Goal: Use online tool/utility: Utilize a website feature to perform a specific function

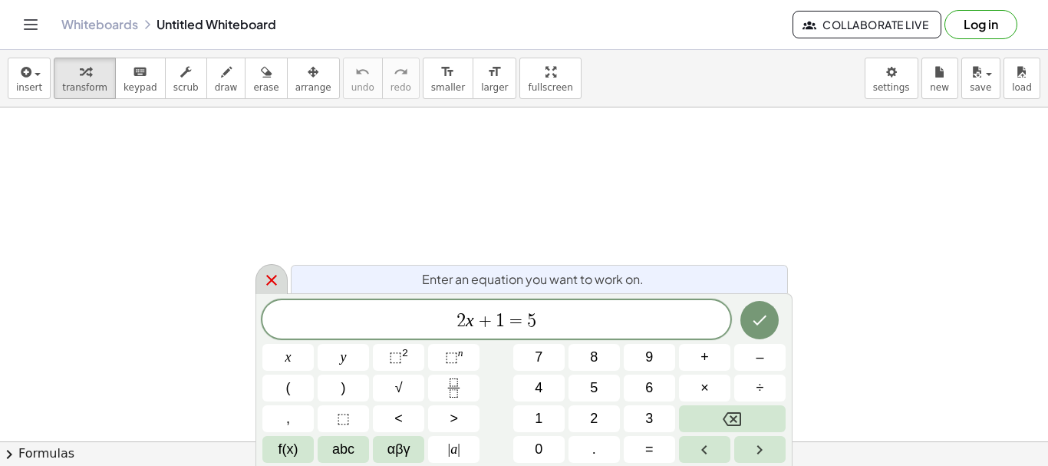
click at [261, 284] on div at bounding box center [271, 279] width 32 height 30
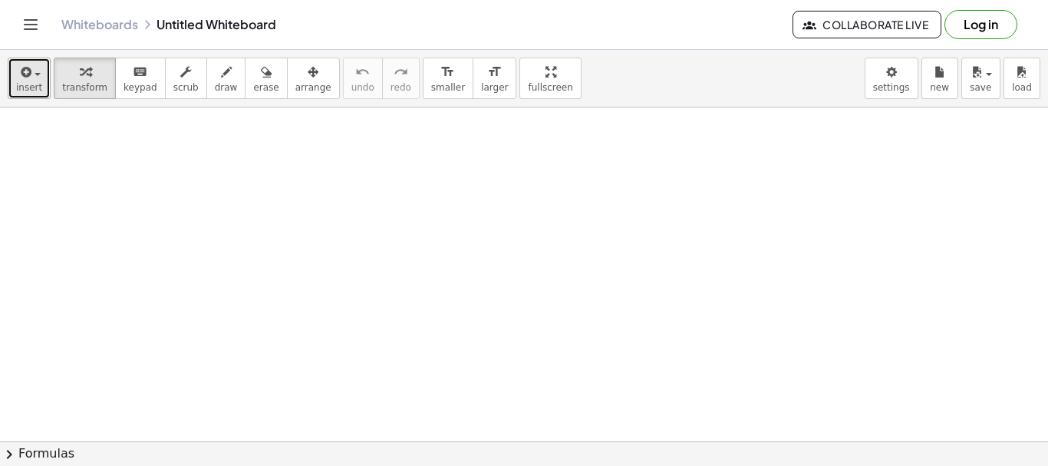
click at [36, 78] on div "button" at bounding box center [29, 71] width 26 height 18
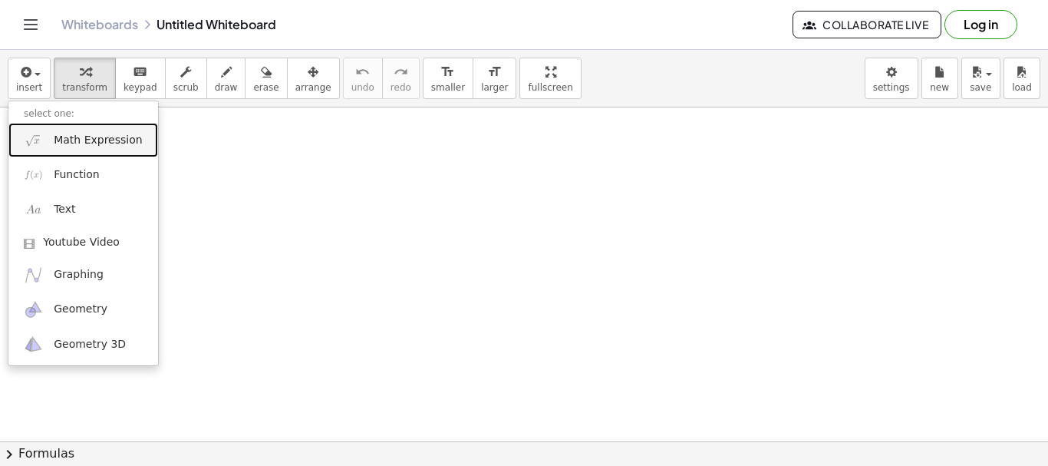
click at [61, 143] on span "Math Expression" at bounding box center [98, 140] width 88 height 15
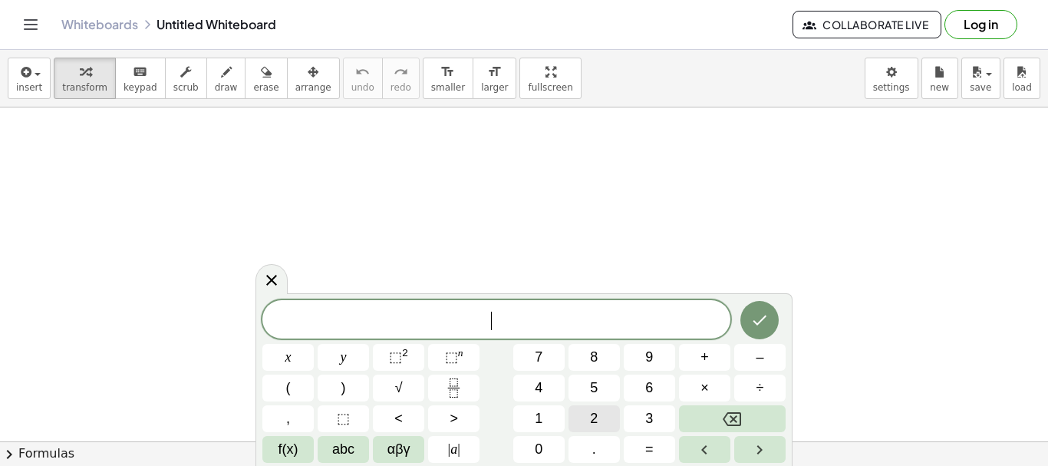
click at [600, 421] on button "2" at bounding box center [593, 418] width 51 height 27
click at [393, 387] on button "√" at bounding box center [398, 387] width 51 height 27
click at [653, 420] on span "3" at bounding box center [649, 418] width 8 height 21
click at [761, 328] on icon "Done" at bounding box center [759, 319] width 18 height 18
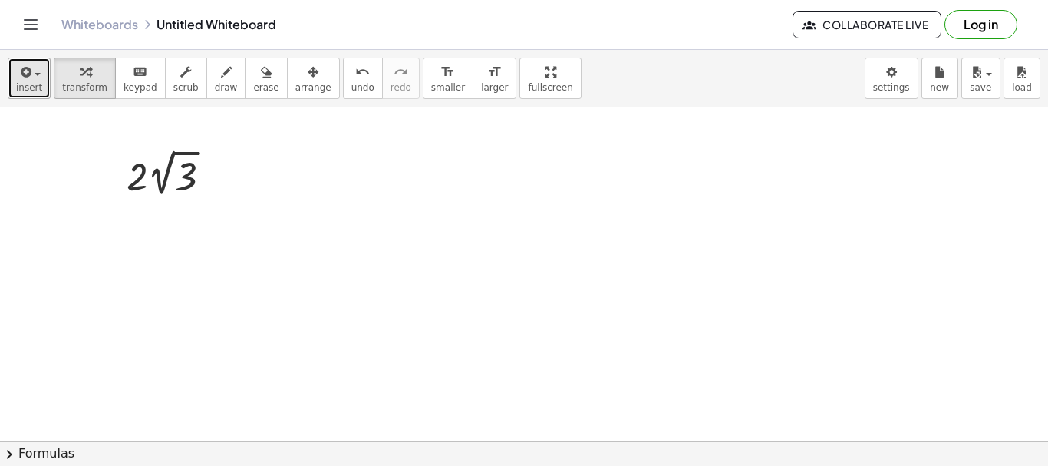
click at [28, 77] on icon "button" at bounding box center [25, 72] width 14 height 18
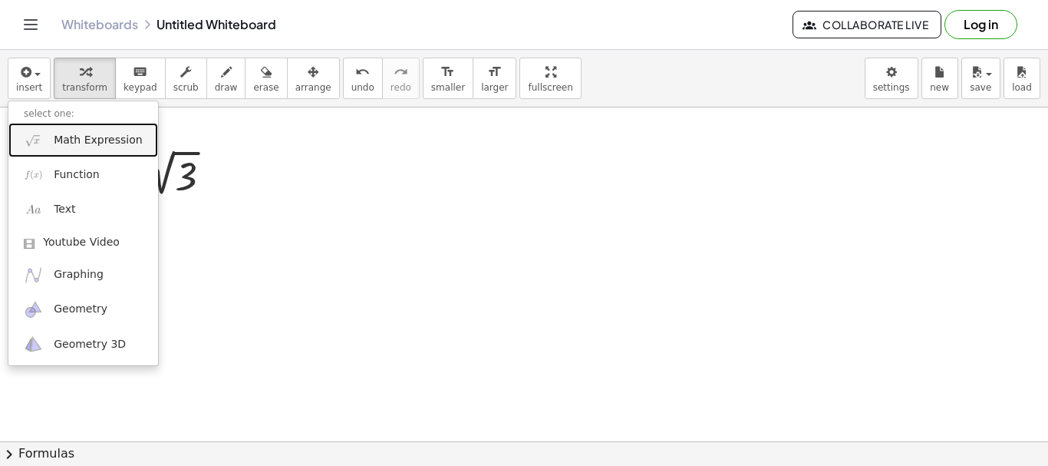
click at [50, 142] on link "Math Expression" at bounding box center [83, 140] width 150 height 35
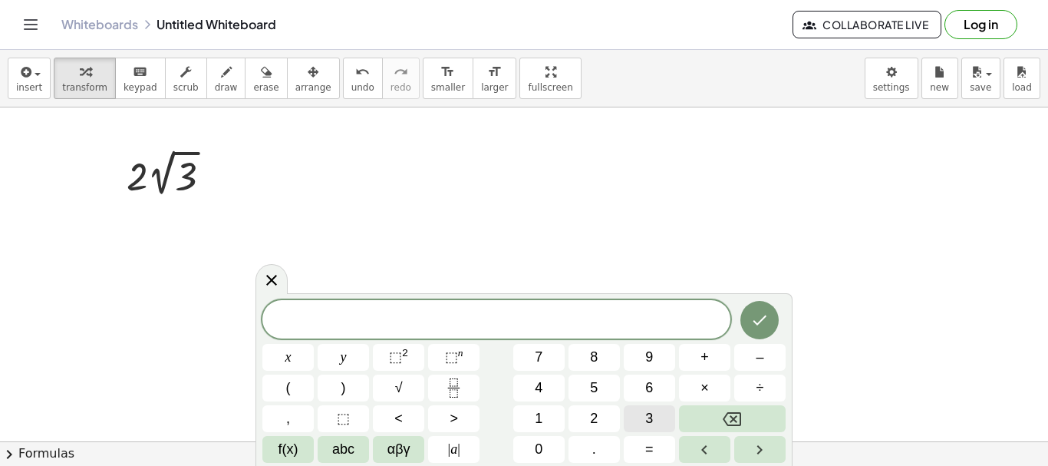
click at [642, 420] on button "3" at bounding box center [649, 418] width 51 height 27
click at [459, 387] on icon "Fraction" at bounding box center [453, 387] width 19 height 19
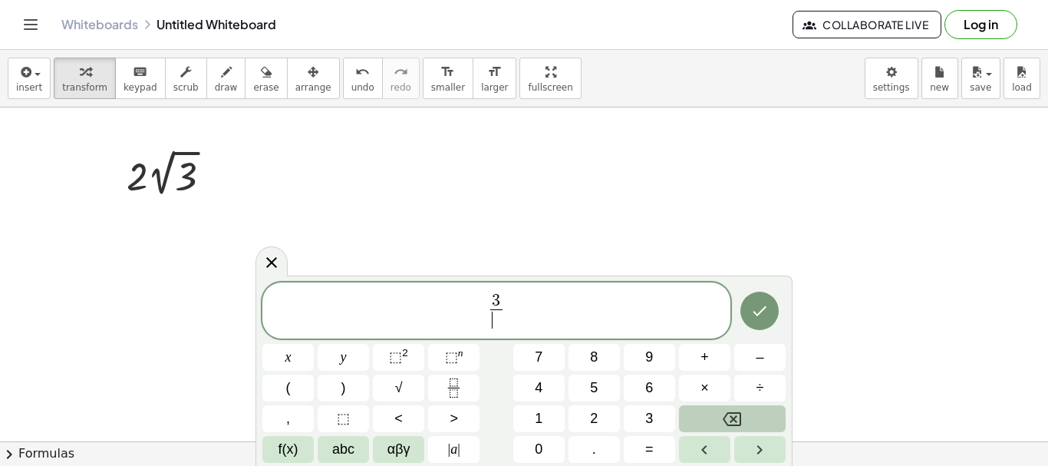
click at [713, 424] on button "Backspace" at bounding box center [732, 418] width 107 height 27
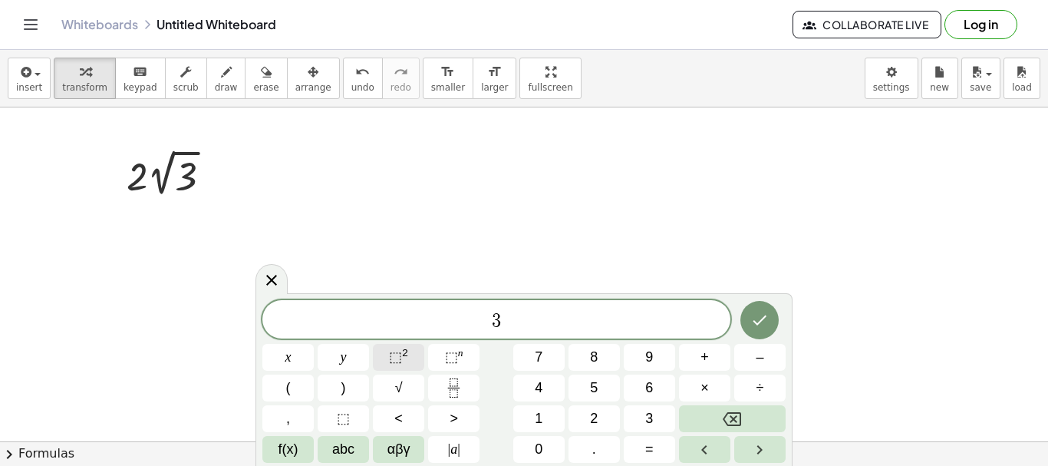
click at [400, 357] on span "⬚" at bounding box center [395, 356] width 13 height 15
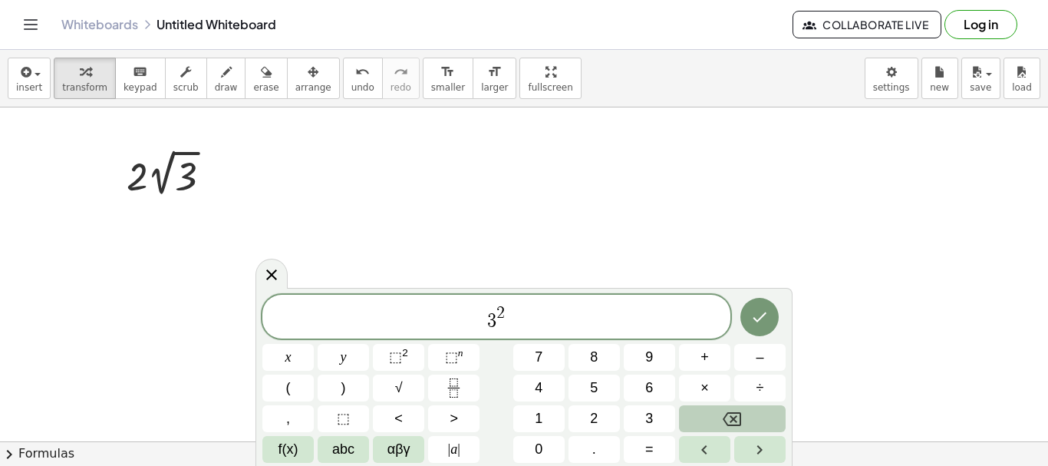
click at [729, 412] on icon "Backspace" at bounding box center [732, 419] width 18 height 14
click at [538, 412] on span "1" at bounding box center [539, 418] width 8 height 21
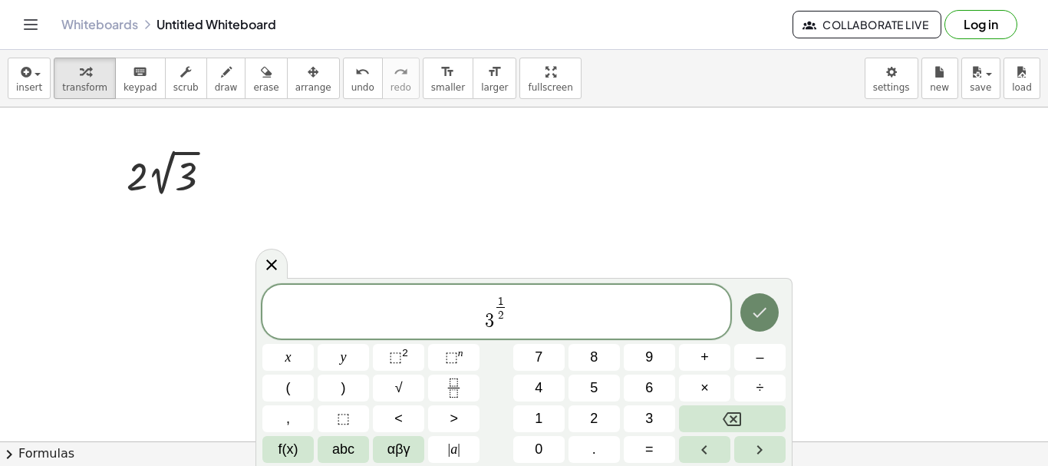
click at [767, 311] on icon "Done" at bounding box center [759, 312] width 18 height 18
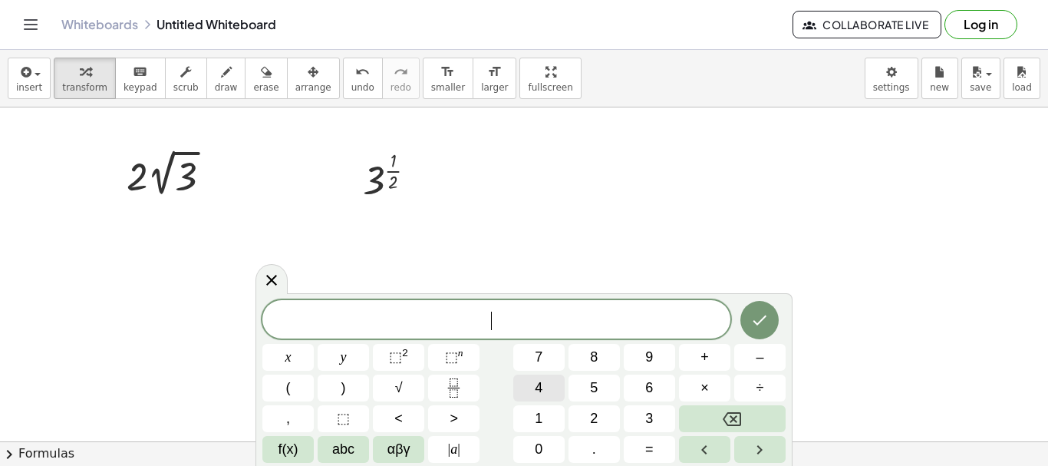
click at [534, 394] on button "4" at bounding box center [538, 387] width 51 height 27
click at [400, 386] on span "√" at bounding box center [399, 387] width 8 height 21
click at [653, 412] on span "3" at bounding box center [649, 418] width 8 height 21
click at [765, 316] on icon "Done" at bounding box center [760, 319] width 14 height 10
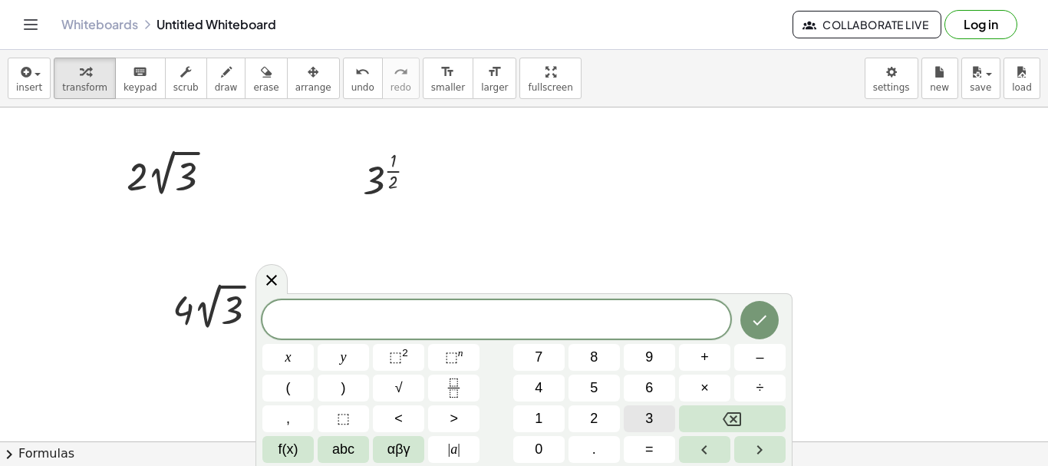
click at [639, 416] on button "3" at bounding box center [649, 418] width 51 height 27
click at [397, 355] on span "⬚" at bounding box center [395, 356] width 13 height 15
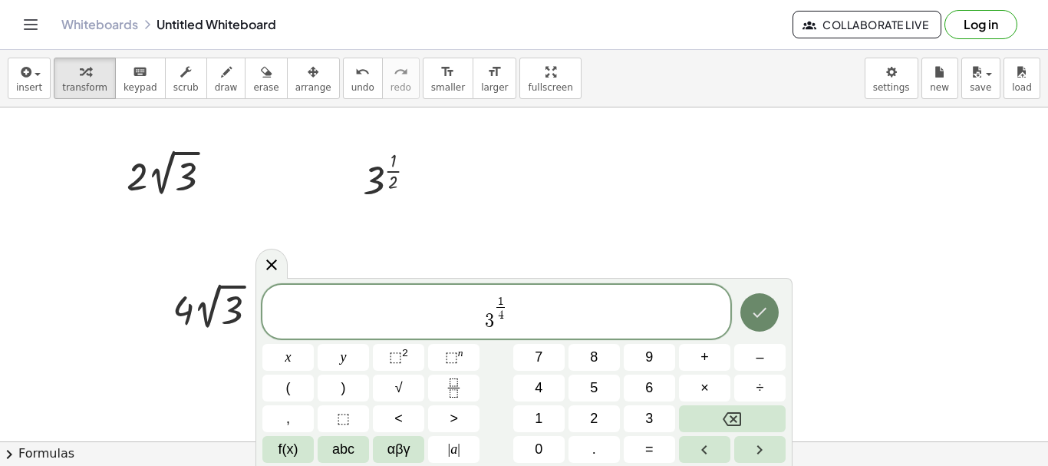
click at [750, 317] on icon "Done" at bounding box center [759, 312] width 18 height 18
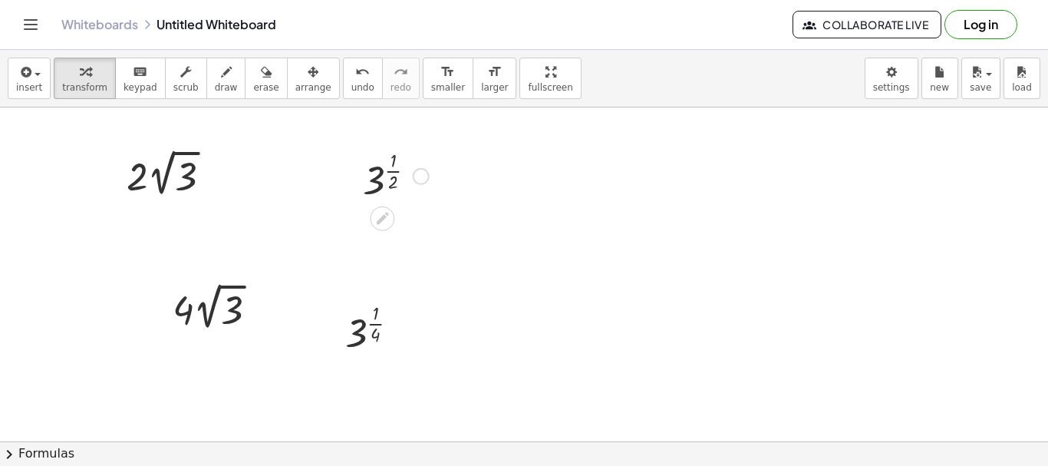
click at [390, 176] on div at bounding box center [395, 175] width 81 height 60
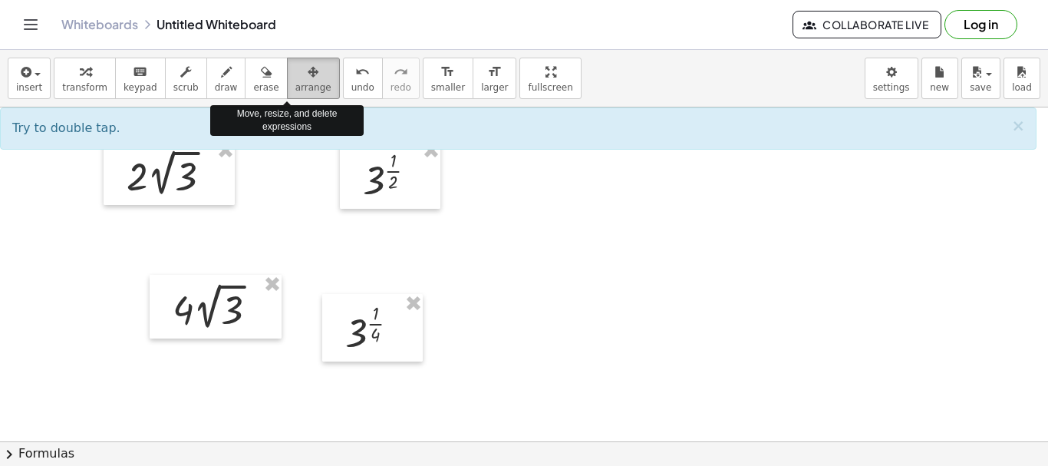
click at [295, 84] on span "arrange" at bounding box center [313, 87] width 36 height 11
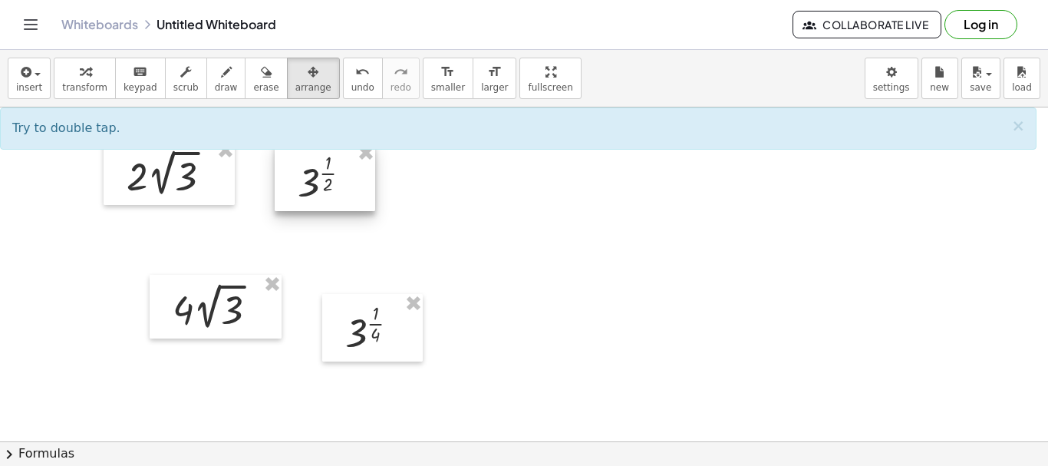
drag, startPoint x: 397, startPoint y: 174, endPoint x: 332, endPoint y: 176, distance: 65.2
click at [332, 176] on div at bounding box center [324, 176] width 100 height 67
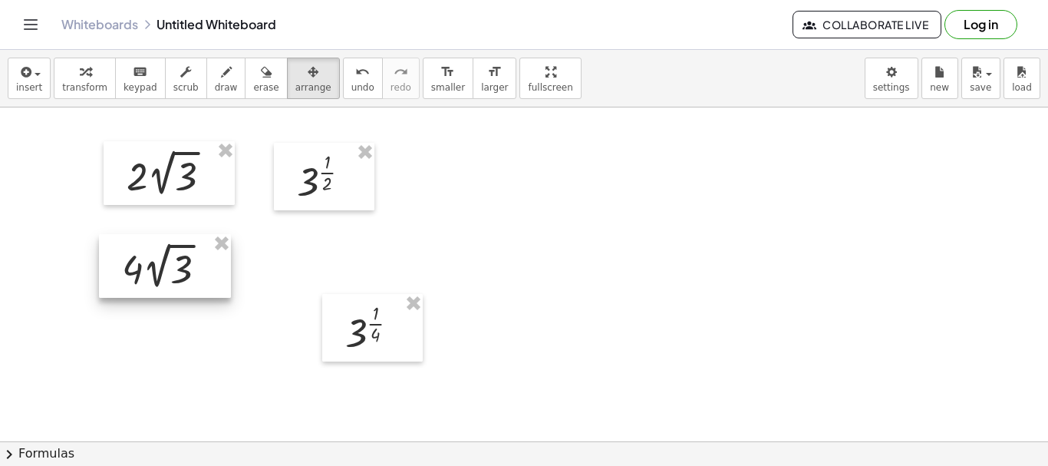
drag, startPoint x: 200, startPoint y: 296, endPoint x: 150, endPoint y: 255, distance: 64.9
click at [150, 255] on div at bounding box center [165, 266] width 132 height 64
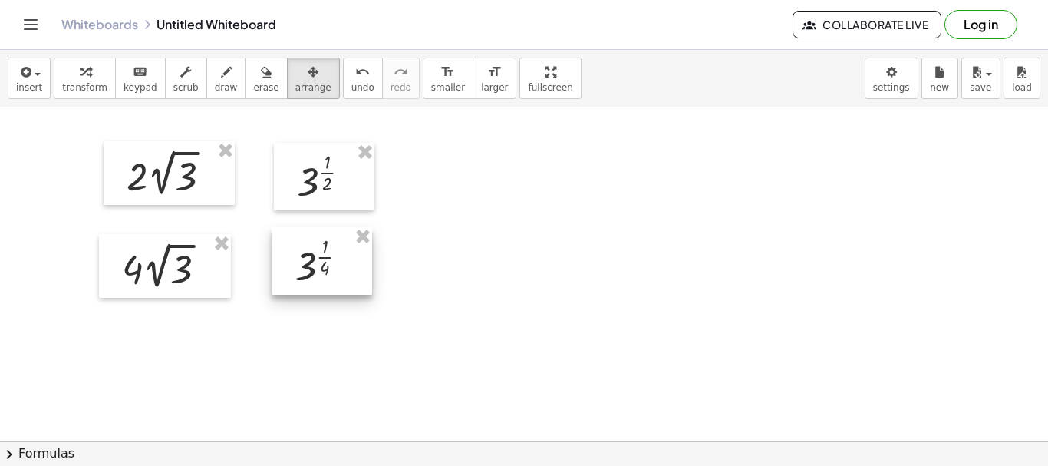
drag, startPoint x: 345, startPoint y: 330, endPoint x: 296, endPoint y: 264, distance: 82.2
click at [296, 264] on div at bounding box center [322, 260] width 100 height 67
